Goal: Find specific page/section: Find specific page/section

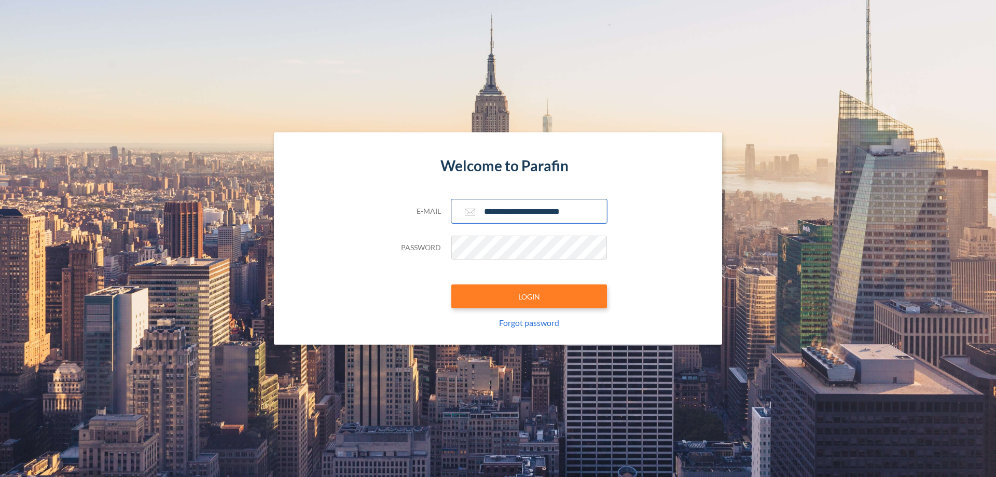
type input "**********"
click at [529, 296] on button "LOGIN" at bounding box center [529, 296] width 156 height 24
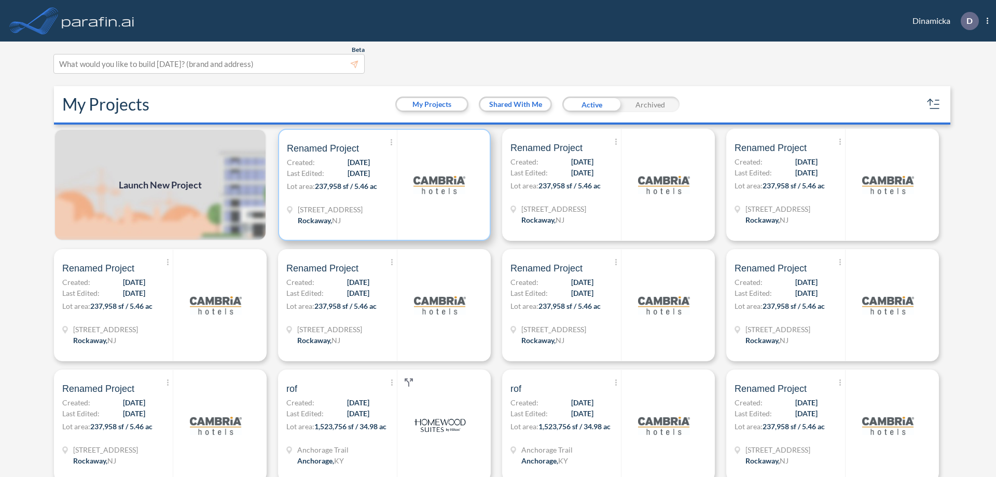
scroll to position [3, 0]
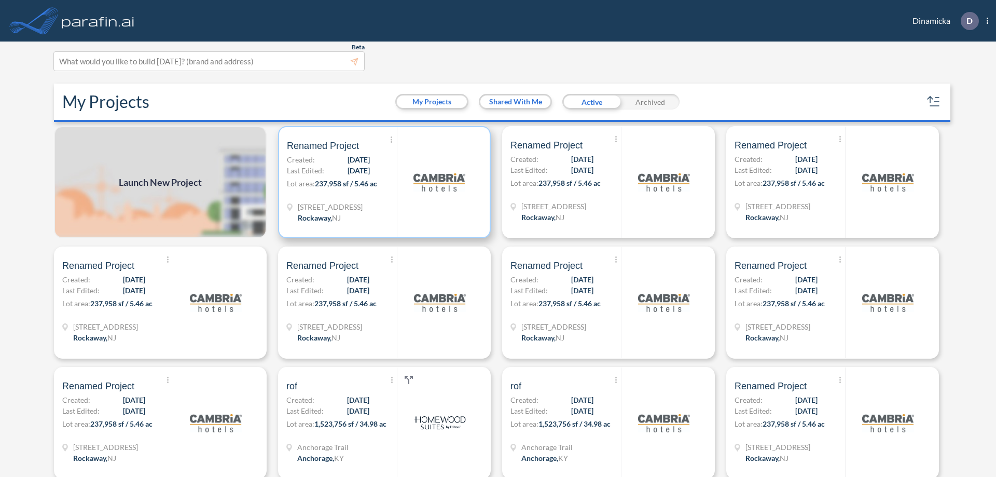
click at [382, 182] on p "Lot area: 237,958 sf / 5.46 ac" at bounding box center [342, 185] width 110 height 15
